Goal: Transaction & Acquisition: Purchase product/service

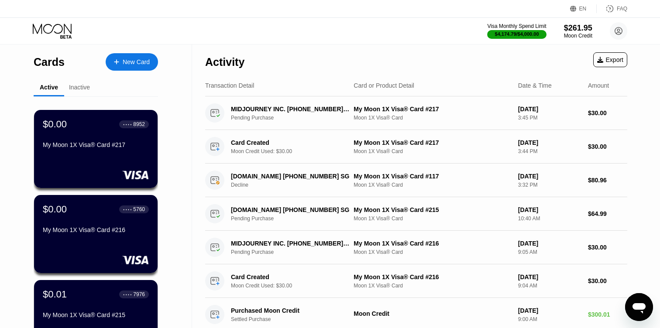
click at [126, 61] on div "New Card" at bounding box center [136, 61] width 27 height 7
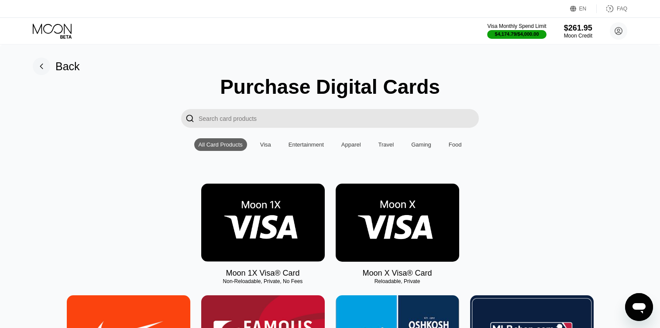
click at [269, 218] on img at bounding box center [263, 223] width 124 height 78
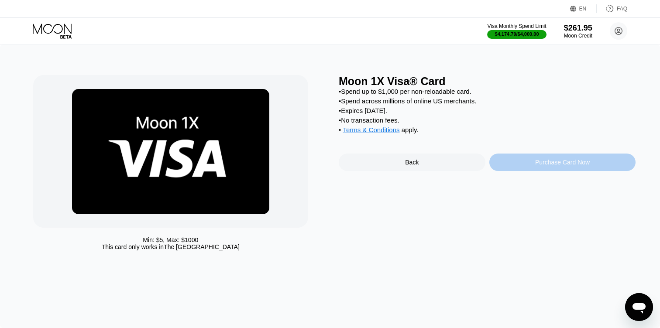
click at [522, 164] on div "Purchase Card Now" at bounding box center [562, 162] width 147 height 17
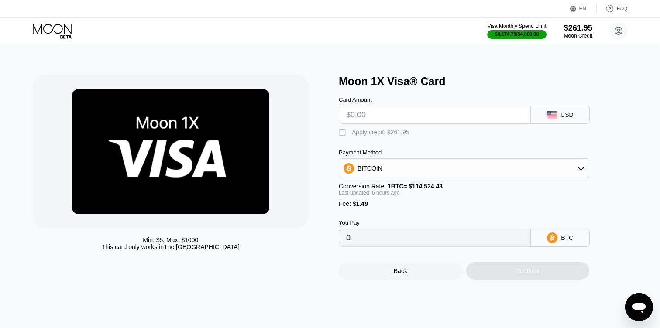
click at [356, 112] on input "text" at bounding box center [434, 114] width 177 height 17
type input "$3"
type input "0.00003946"
type input "$30"
type input "0.00027675"
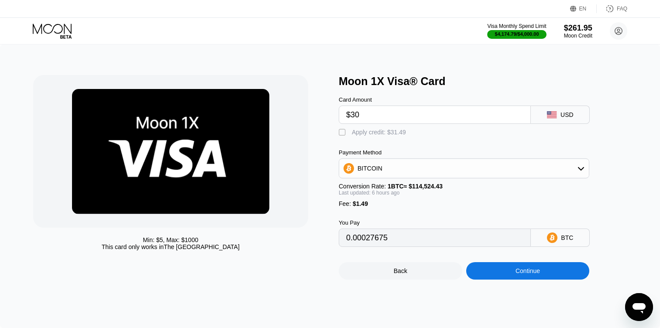
type input "$30"
click at [342, 134] on div "" at bounding box center [343, 132] width 9 height 9
type input "0"
click at [484, 272] on div "Continue" at bounding box center [528, 270] width 124 height 17
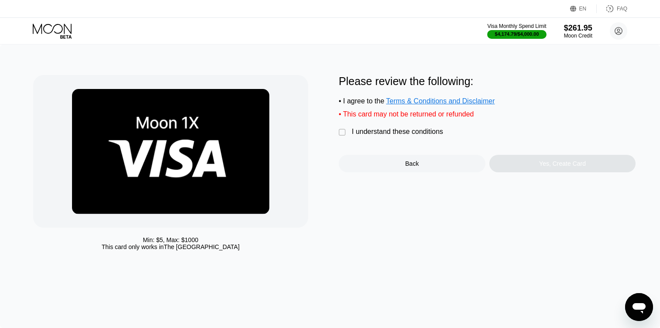
click at [375, 140] on div "Please review the following: • I agree to the Terms & Conditions and Disclaimer…" at bounding box center [487, 123] width 297 height 97
click at [375, 130] on div "I understand these conditions" at bounding box center [397, 132] width 91 height 8
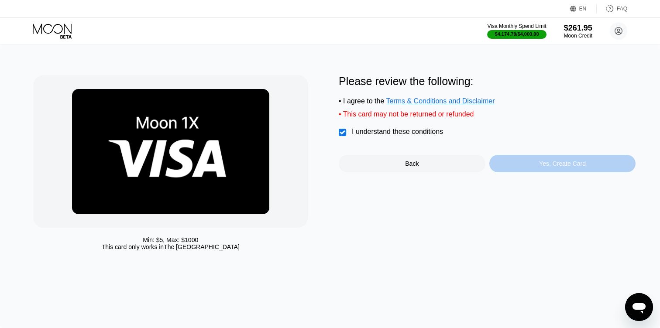
click at [497, 161] on div "Yes, Create Card" at bounding box center [562, 163] width 147 height 17
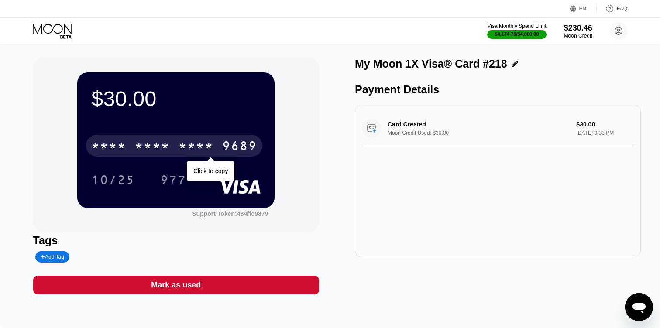
click at [248, 144] on div "9689" at bounding box center [239, 147] width 35 height 14
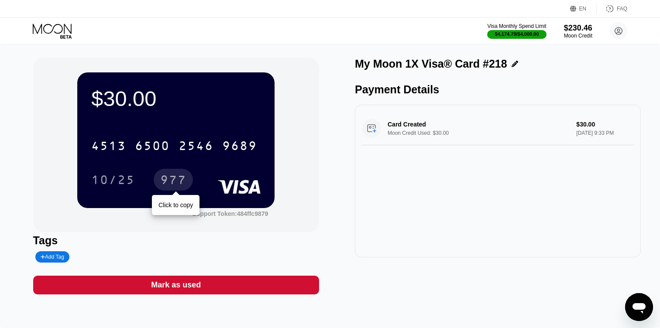
click at [168, 183] on div "977" at bounding box center [173, 181] width 26 height 14
